Goal: Navigation & Orientation: Find specific page/section

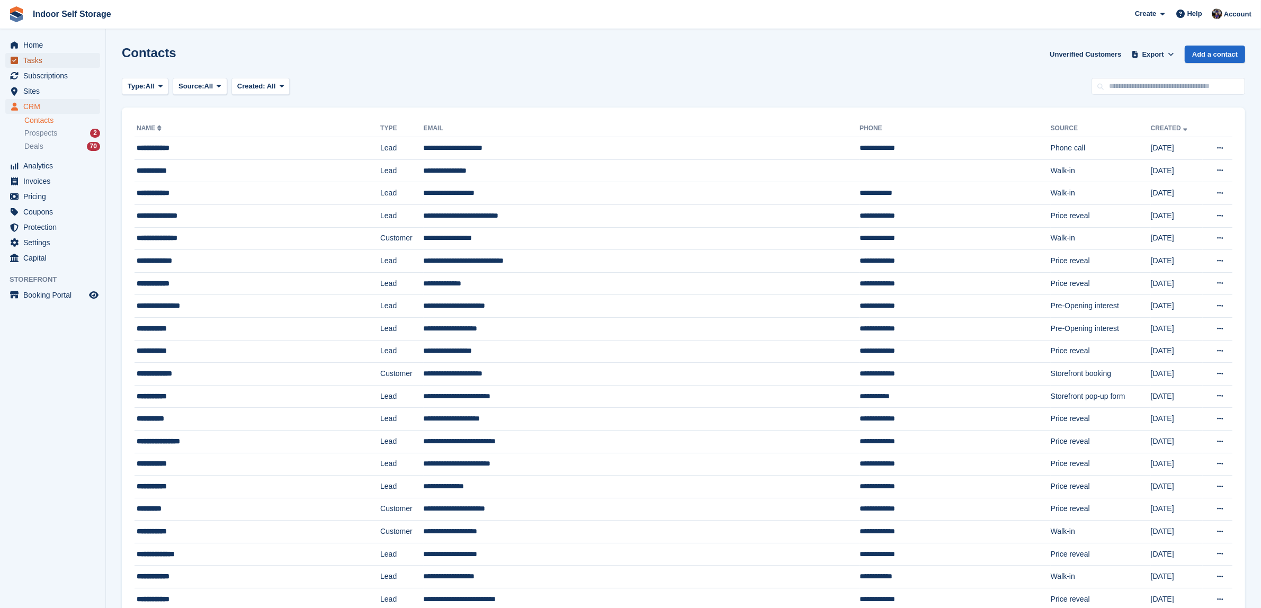
click at [30, 56] on span "Tasks" at bounding box center [55, 60] width 64 height 15
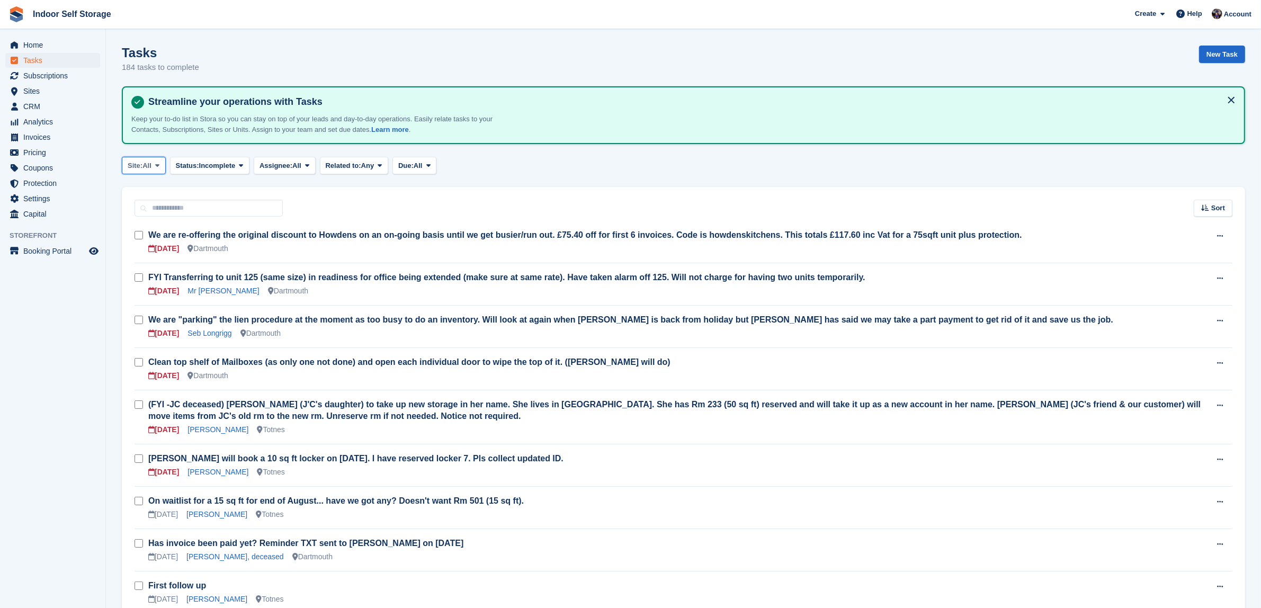
click at [158, 167] on icon at bounding box center [157, 165] width 4 height 7
click at [150, 228] on link "Totnes" at bounding box center [173, 228] width 92 height 19
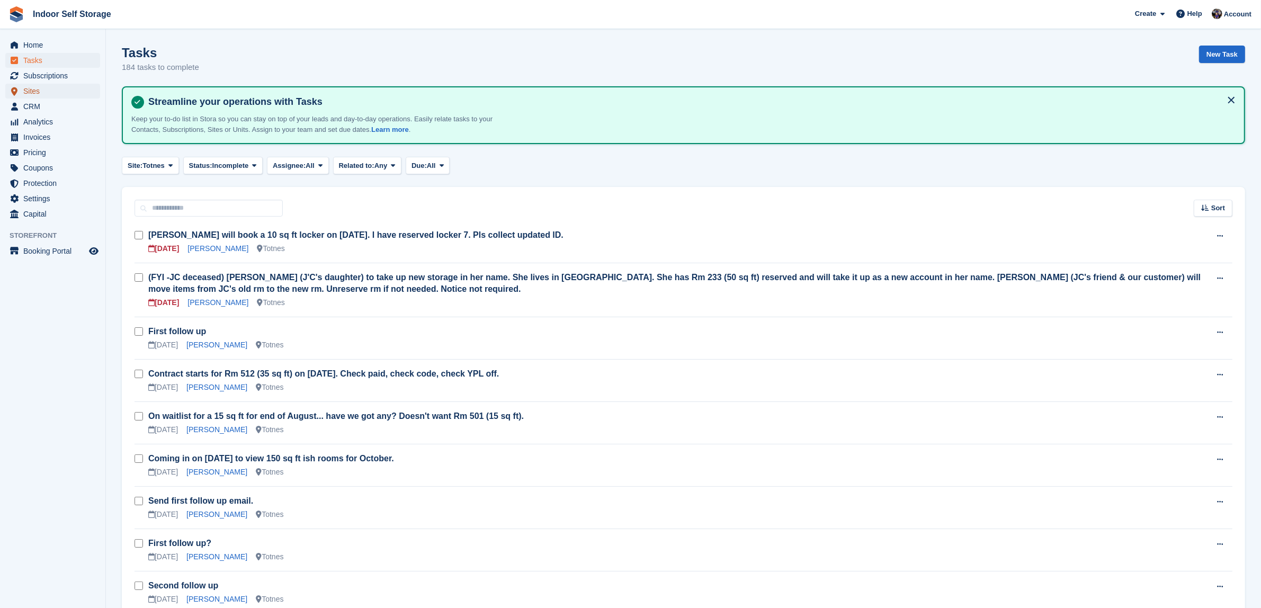
click at [27, 91] on span "Sites" at bounding box center [55, 91] width 64 height 15
